Goal: Transaction & Acquisition: Purchase product/service

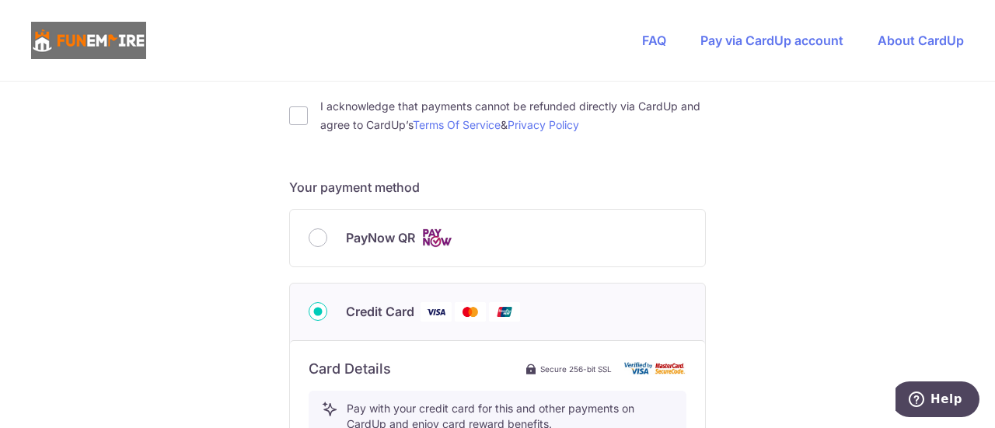
scroll to position [579, 0]
click at [316, 237] on input "PayNow QR" at bounding box center [318, 237] width 19 height 19
radio input "true"
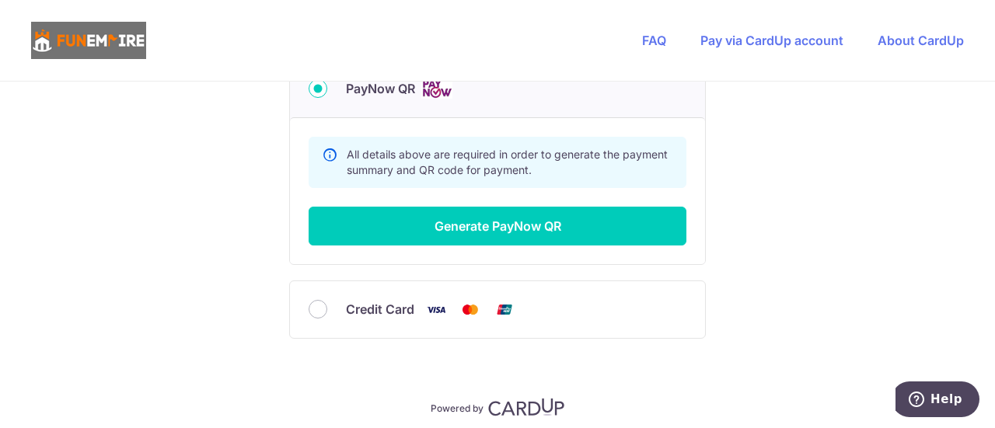
scroll to position [735, 0]
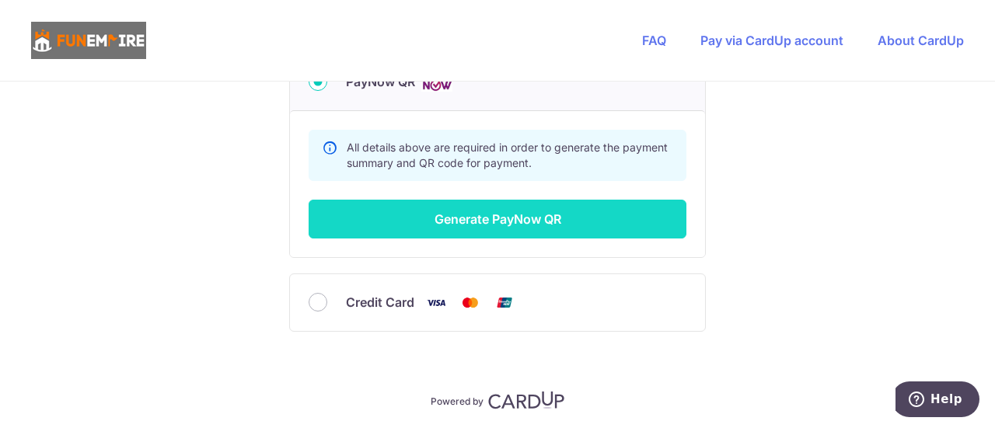
click at [477, 215] on button "Generate PayNow QR" at bounding box center [498, 219] width 378 height 39
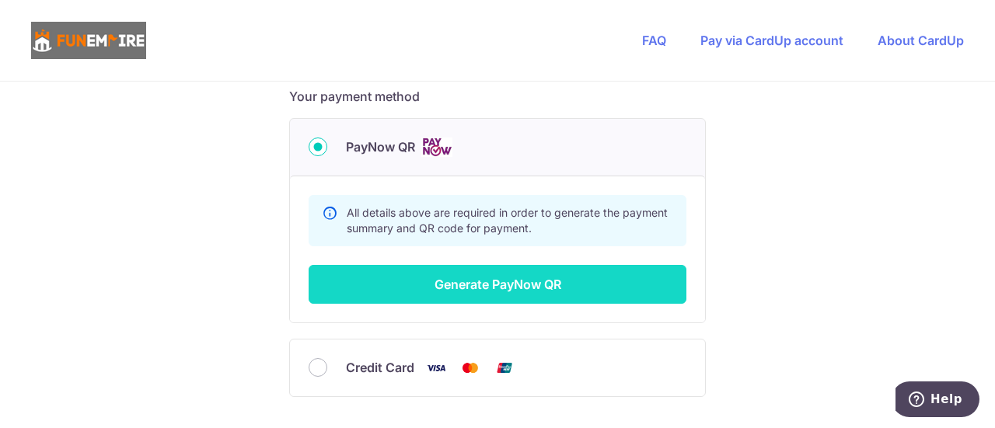
scroll to position [167, 0]
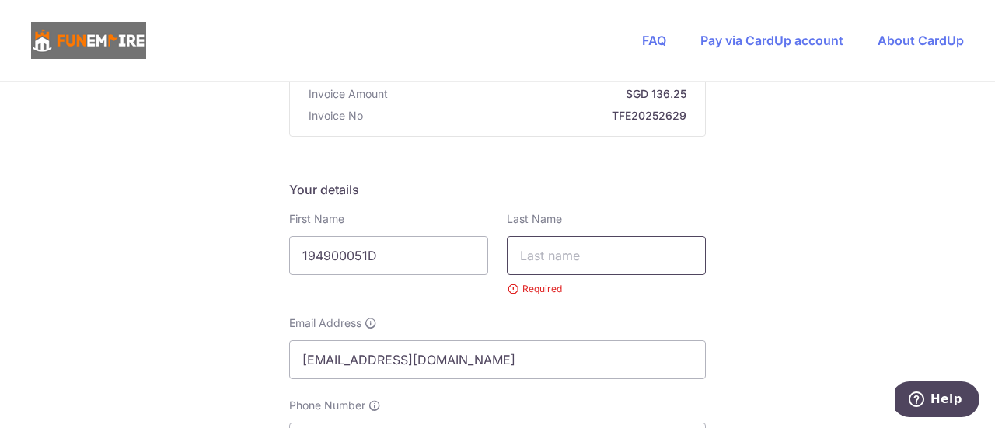
click at [581, 256] on input "text" at bounding box center [606, 255] width 199 height 39
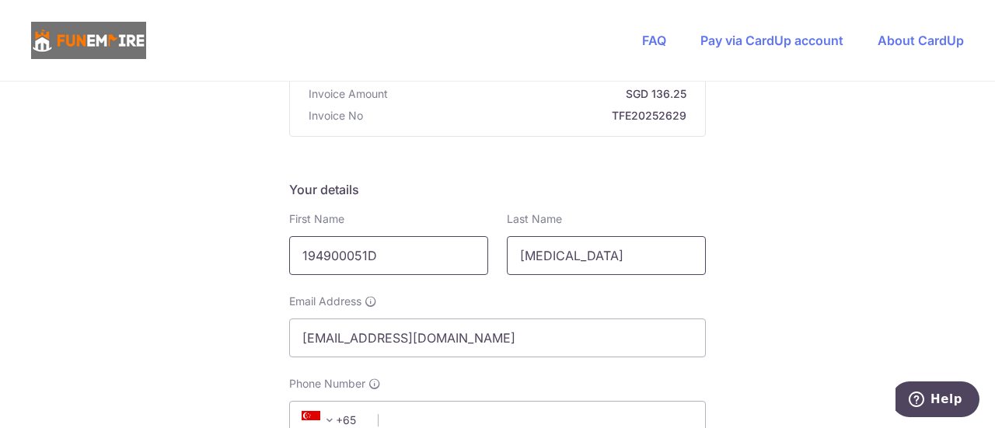
type input "[MEDICAL_DATA]"
drag, startPoint x: 362, startPoint y: 265, endPoint x: 232, endPoint y: 260, distance: 130.7
type input "D"
type input "Dede"
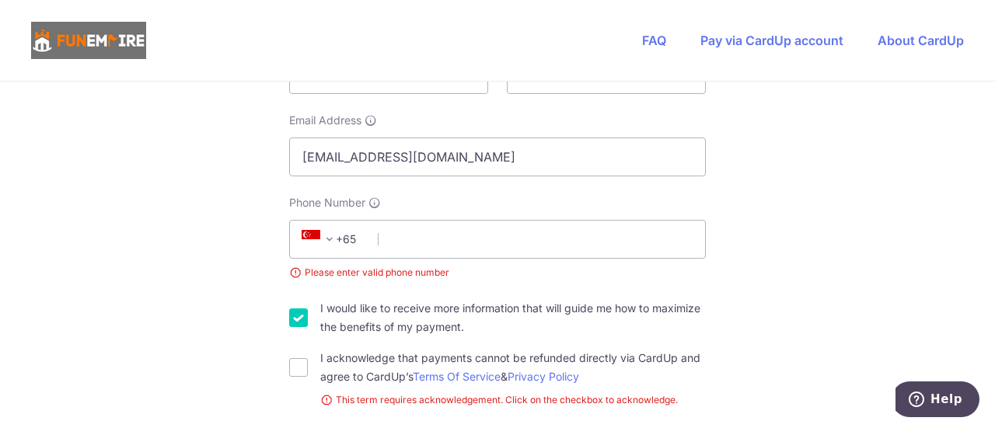
scroll to position [349, 0]
click at [460, 225] on input "Phone Number" at bounding box center [497, 238] width 417 height 39
type input "96692164"
select select "65"
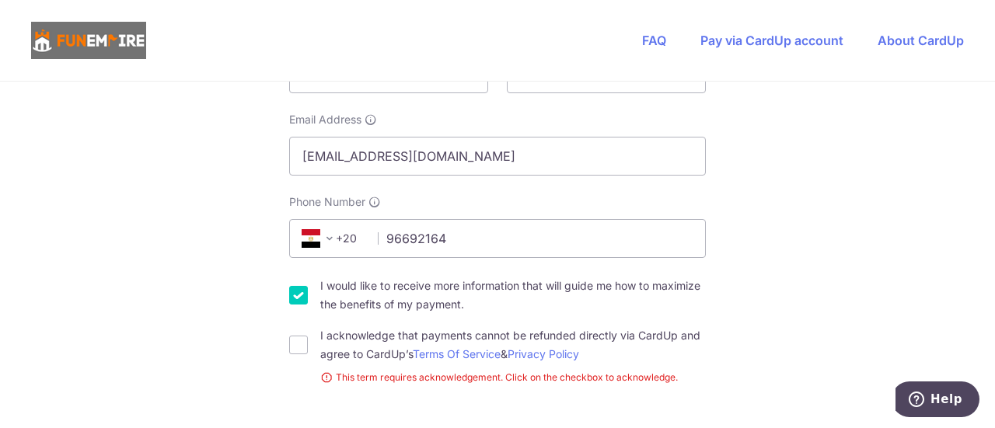
click at [294, 295] on input "I would like to receive more information that will guide me how to maximize the…" at bounding box center [298, 295] width 19 height 19
checkbox input "false"
click at [292, 346] on input "I acknowledge that payments cannot be refunded directly via CardUp and agree to…" at bounding box center [298, 345] width 19 height 19
checkbox input "true"
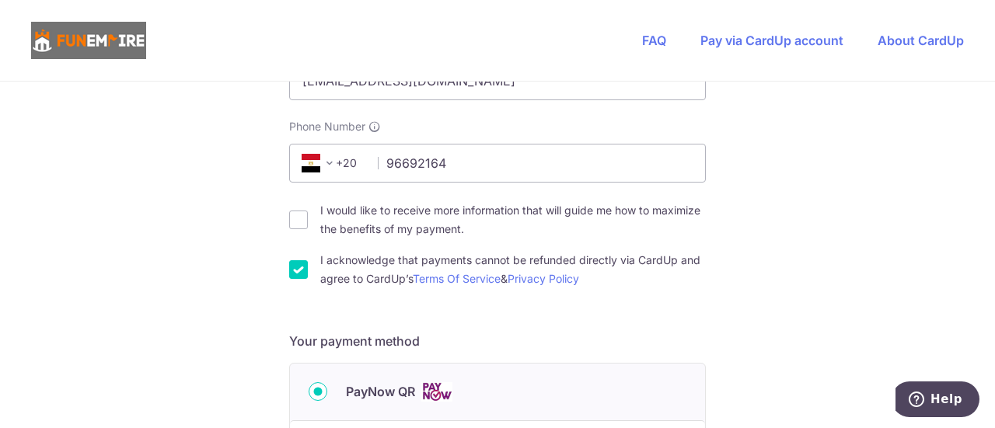
scroll to position [425, 0]
click at [295, 220] on input "I would like to receive more information that will guide me how to maximize the…" at bounding box center [298, 219] width 19 height 19
checkbox input "true"
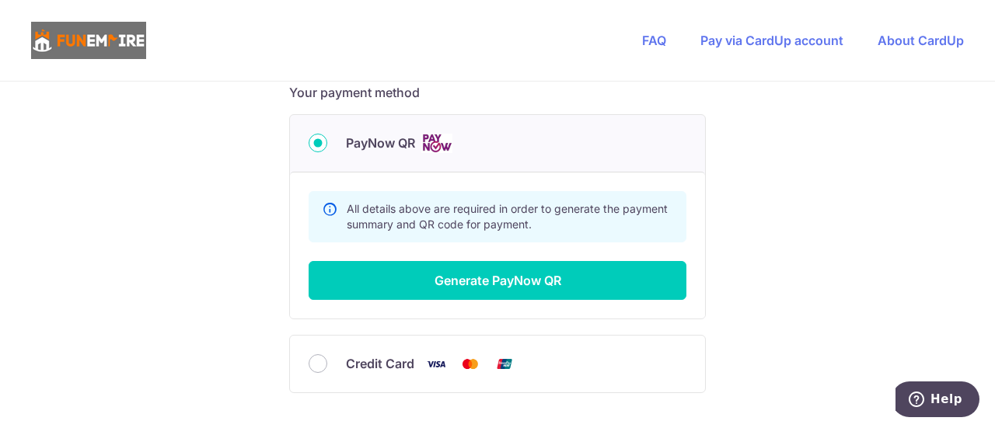
scroll to position [719, 0]
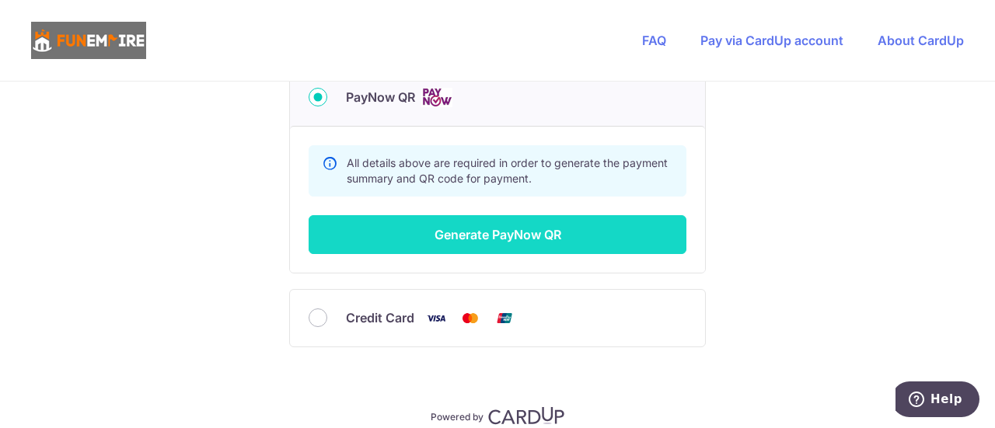
click at [488, 230] on button "Generate PayNow QR" at bounding box center [498, 234] width 378 height 39
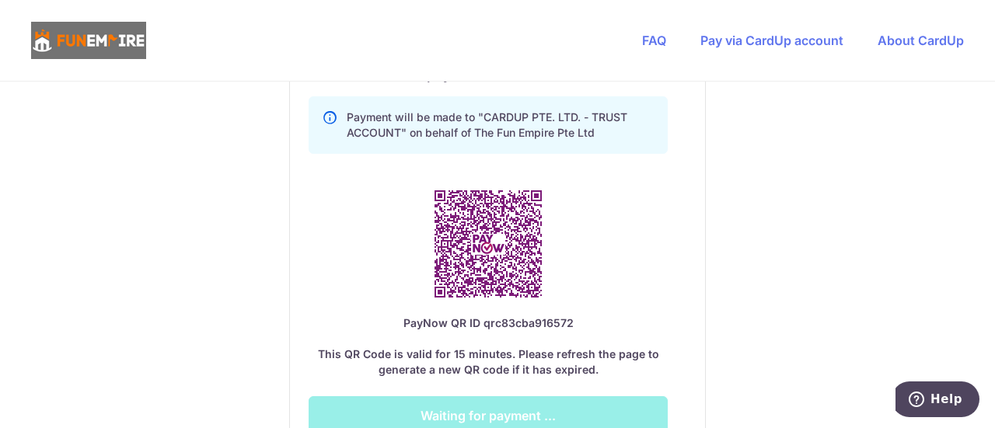
scroll to position [886, 0]
click at [555, 260] on img at bounding box center [488, 244] width 143 height 143
